Goal: Task Accomplishment & Management: Use online tool/utility

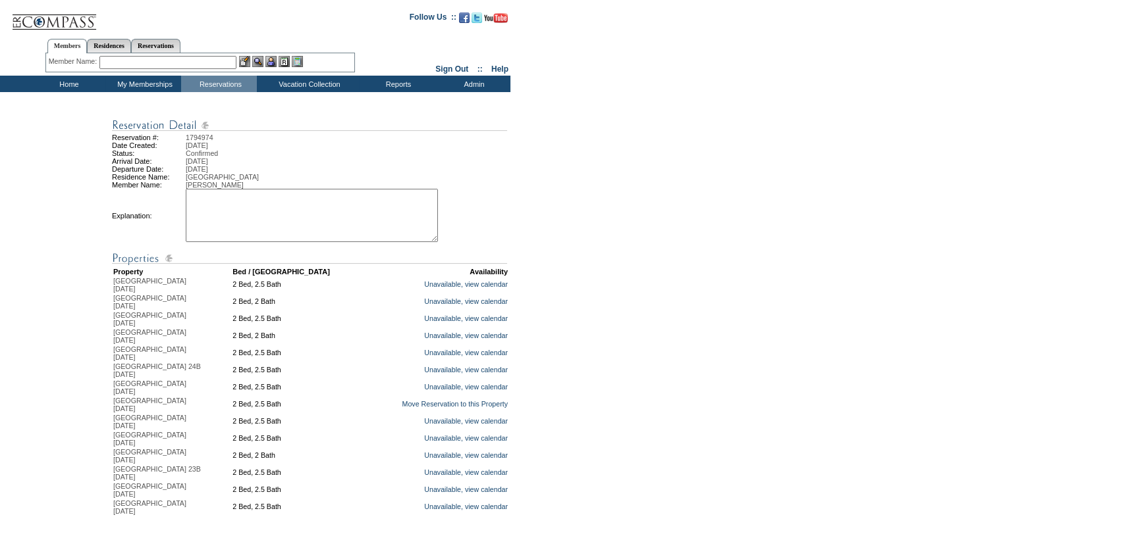
click at [280, 221] on textarea at bounding box center [312, 215] width 252 height 53
type textarea "v"
type textarea "creating continuous stay for Jim Cunningham"
click at [413, 408] on link "Move Reservation to this Property" at bounding box center [455, 404] width 106 height 8
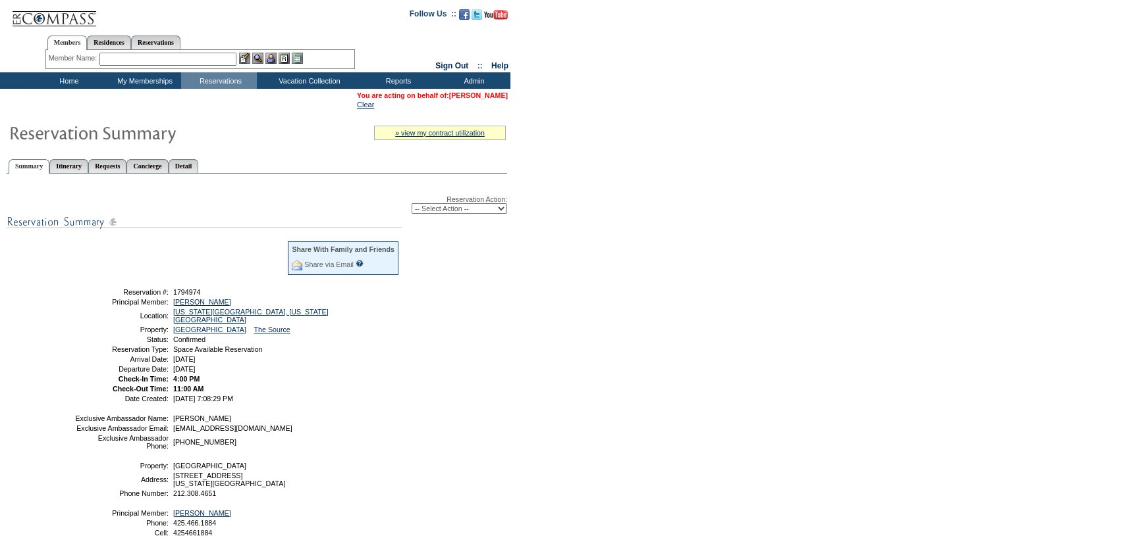
click at [456, 94] on link "[PERSON_NAME]" at bounding box center [478, 96] width 59 height 8
